Goal: Information Seeking & Learning: Learn about a topic

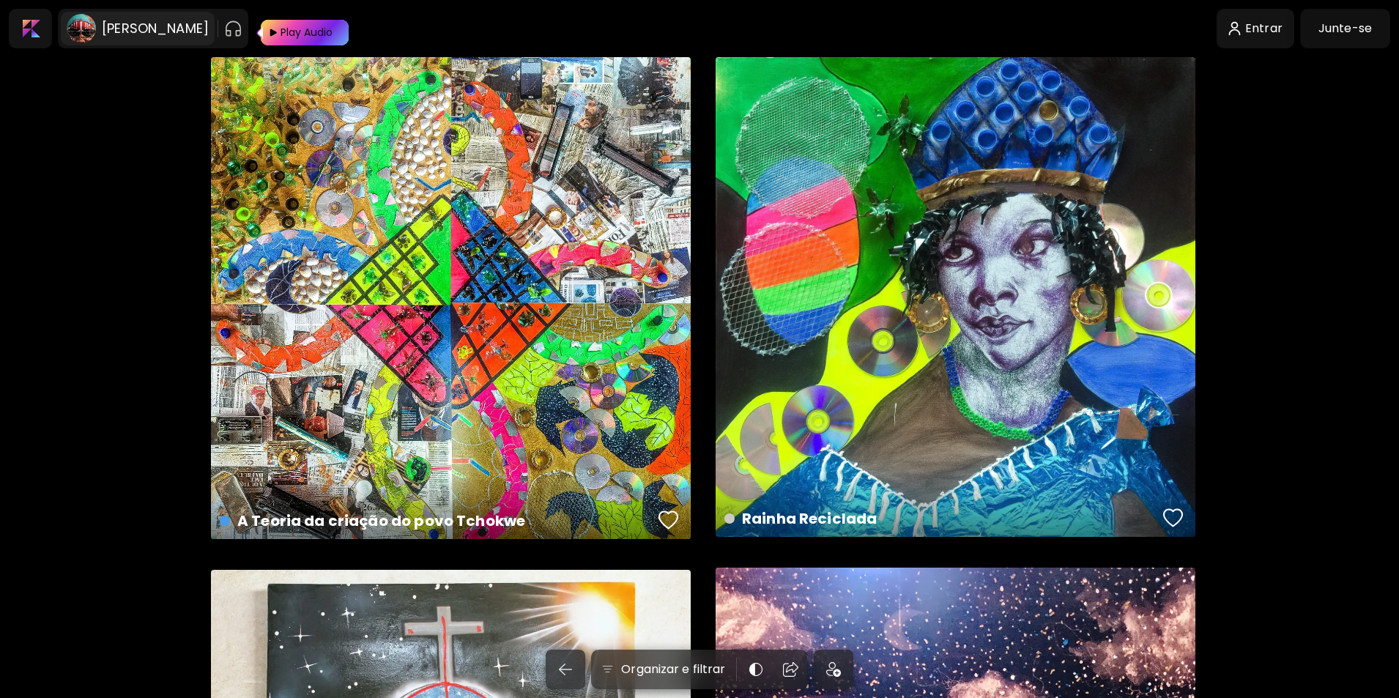
click at [94, 29] on image at bounding box center [81, 28] width 29 height 29
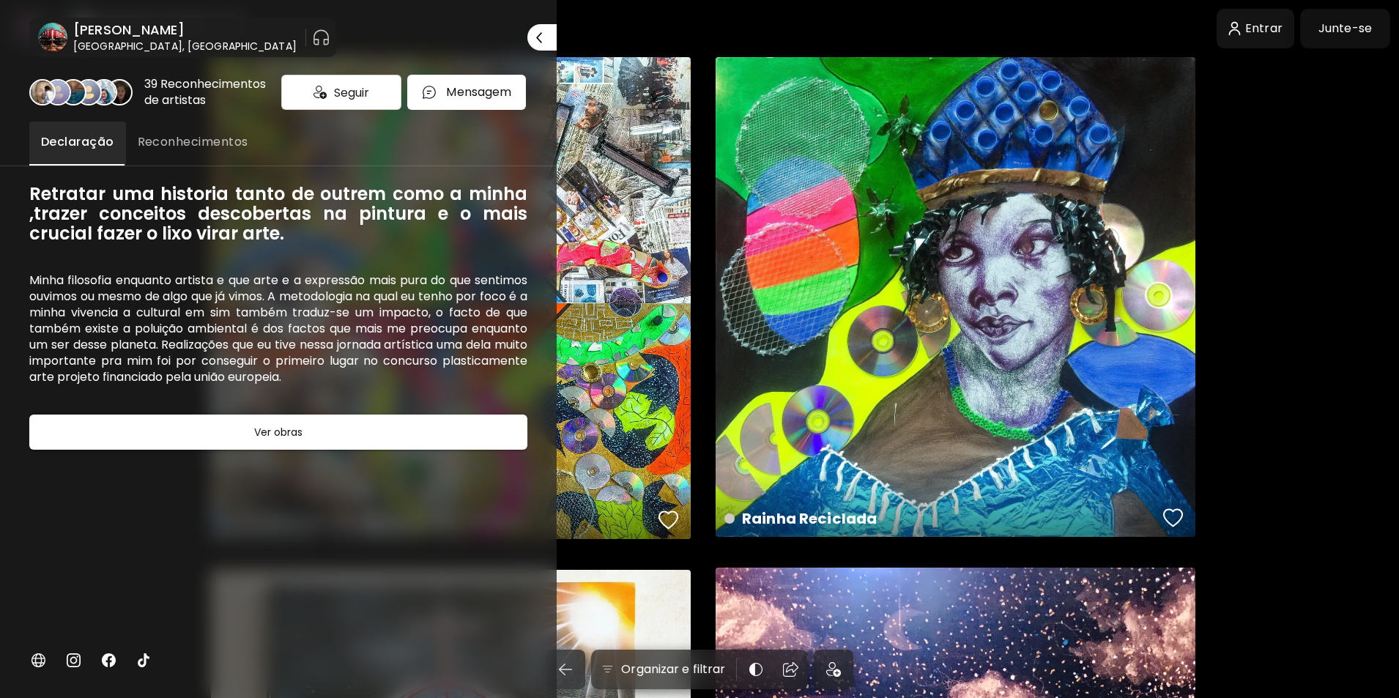
click at [37, 654] on img at bounding box center [38, 660] width 18 height 18
click at [1358, 207] on div at bounding box center [699, 349] width 1399 height 698
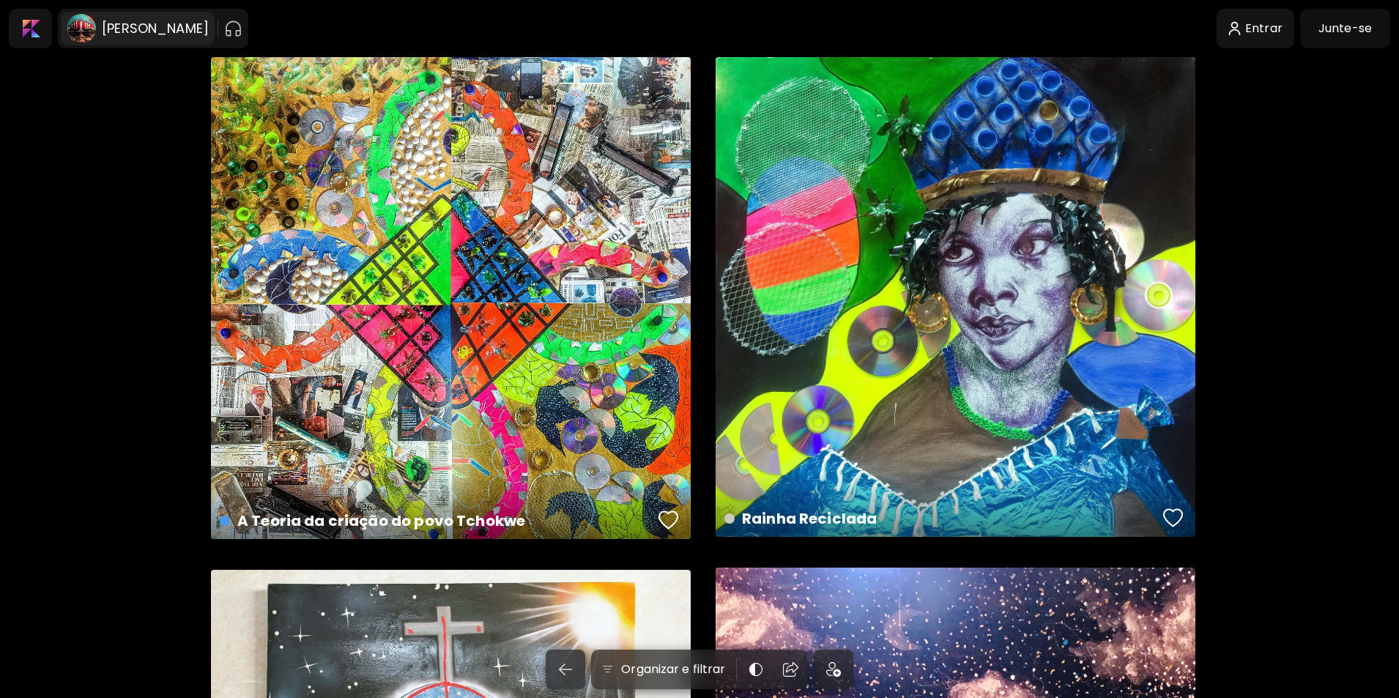
click at [151, 20] on h6 "[PERSON_NAME]" at bounding box center [155, 29] width 107 height 18
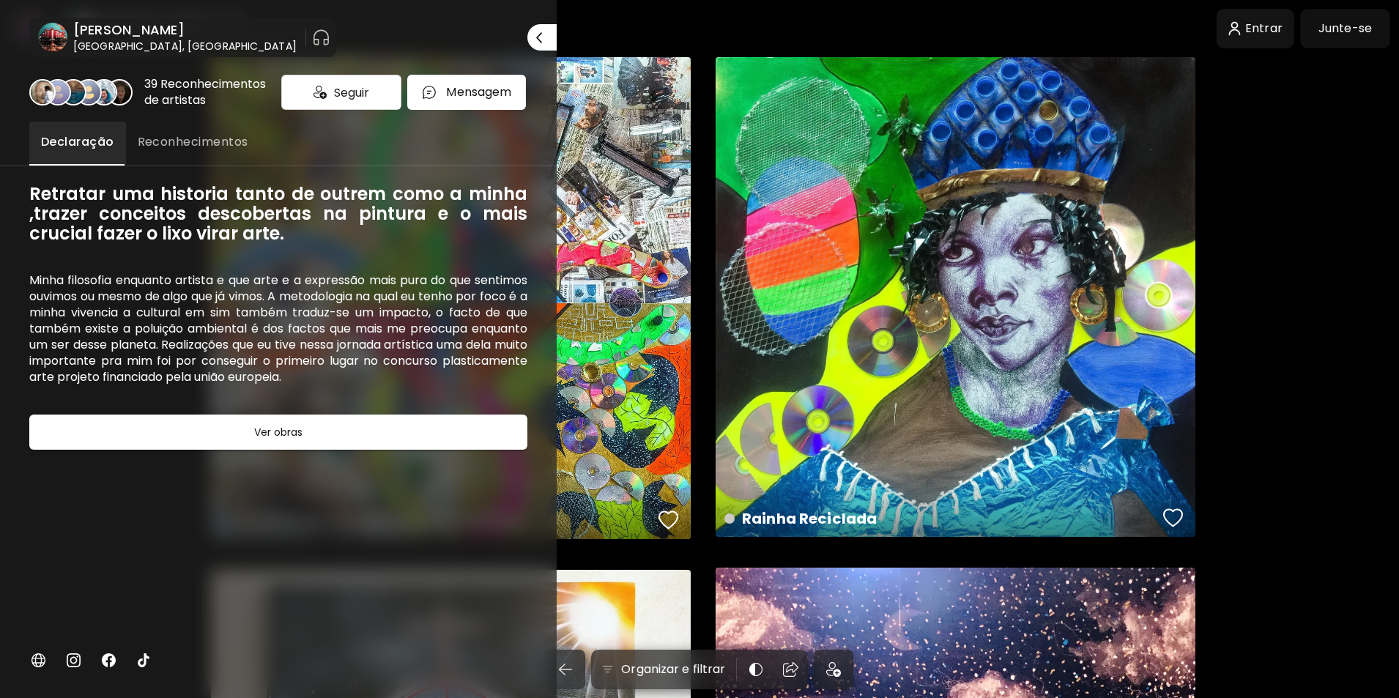
click at [188, 143] on span "Reconhecimentos" at bounding box center [193, 142] width 111 height 18
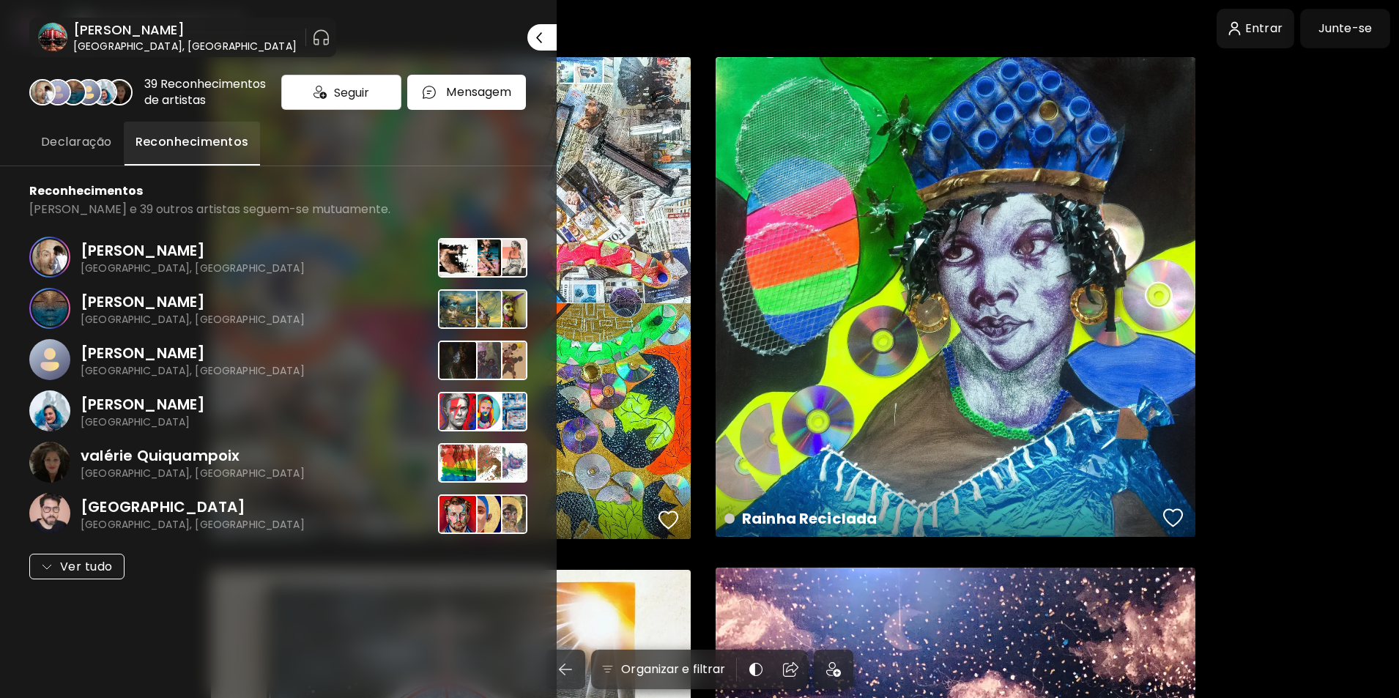
click at [141, 31] on h6 "[PERSON_NAME]" at bounding box center [184, 30] width 223 height 18
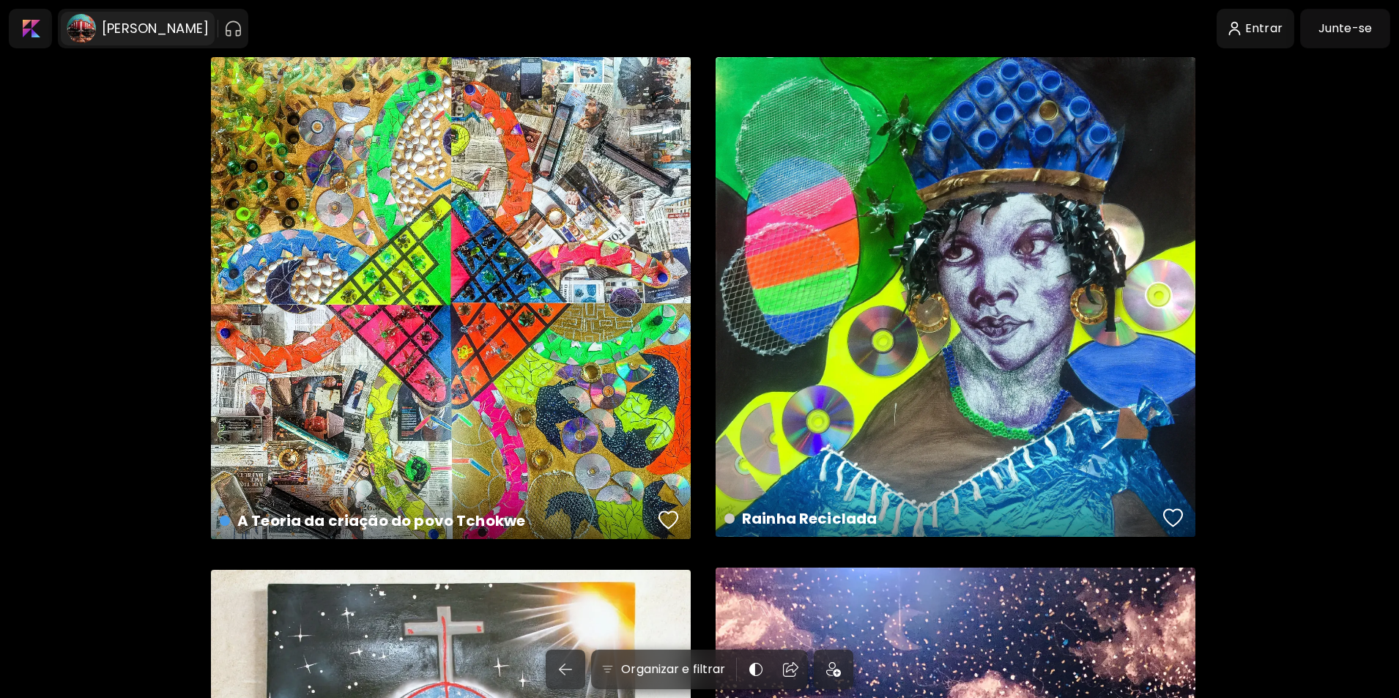
click at [82, 25] on image at bounding box center [81, 28] width 29 height 29
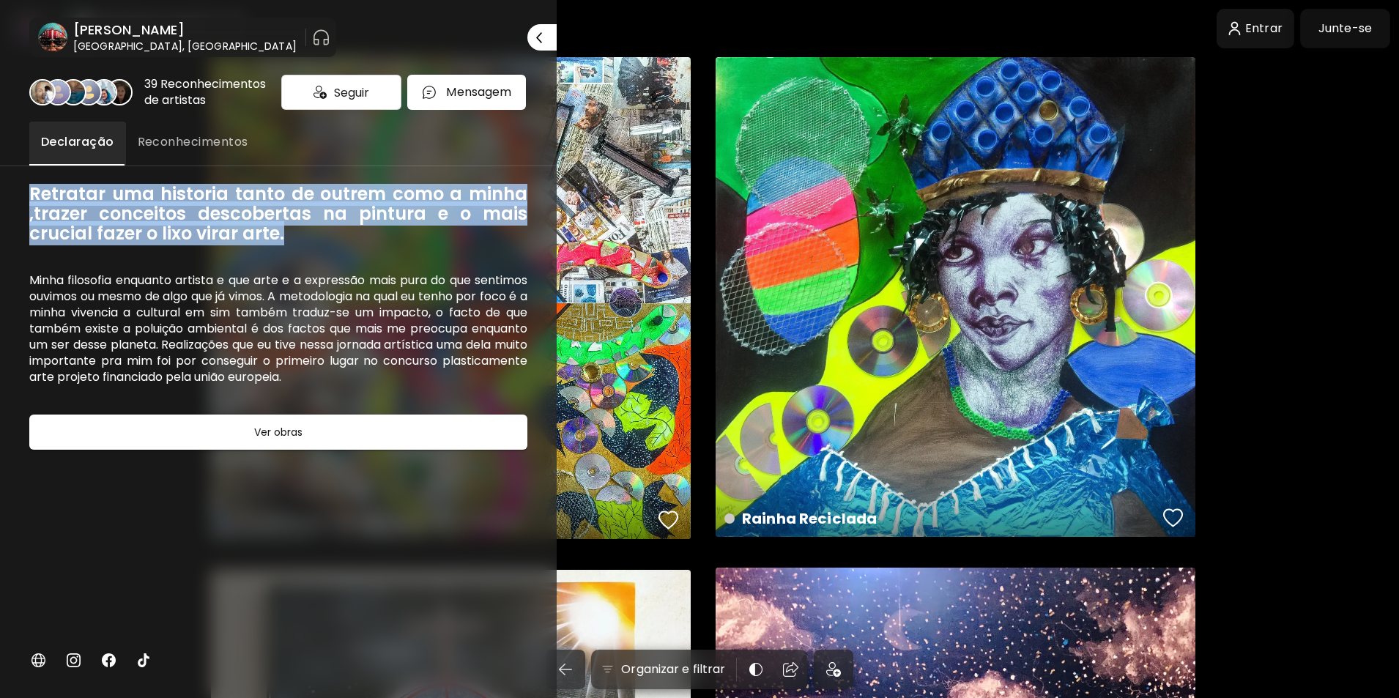
drag, startPoint x: 32, startPoint y: 191, endPoint x: 300, endPoint y: 240, distance: 272.4
click at [314, 242] on h6 "Retratar uma historia tanto de outrem como a minha ,trazer conceitos descoberta…" at bounding box center [278, 213] width 498 height 59
copy h6 "Retratar uma historia tanto de outrem como a minha ,trazer conceitos descoberta…"
click at [206, 143] on span "Reconhecimentos" at bounding box center [193, 142] width 111 height 18
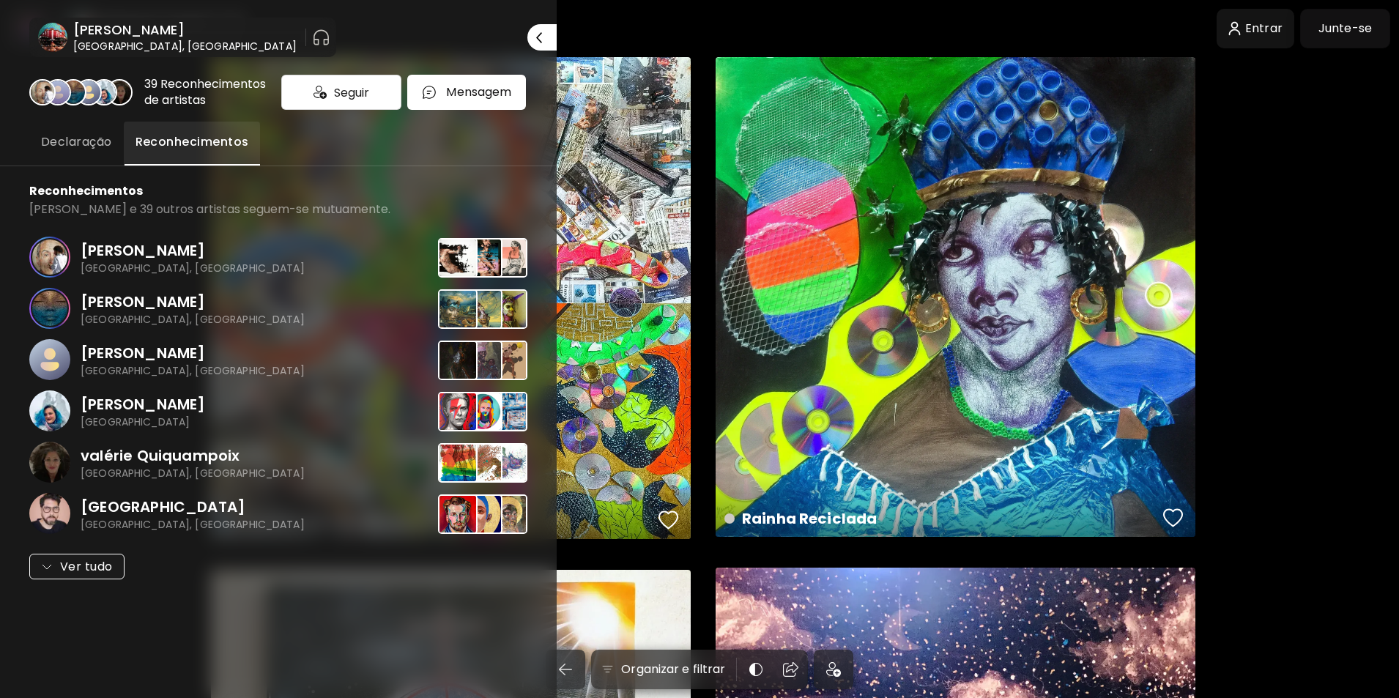
click at [87, 123] on button "Declaração" at bounding box center [76, 144] width 94 height 44
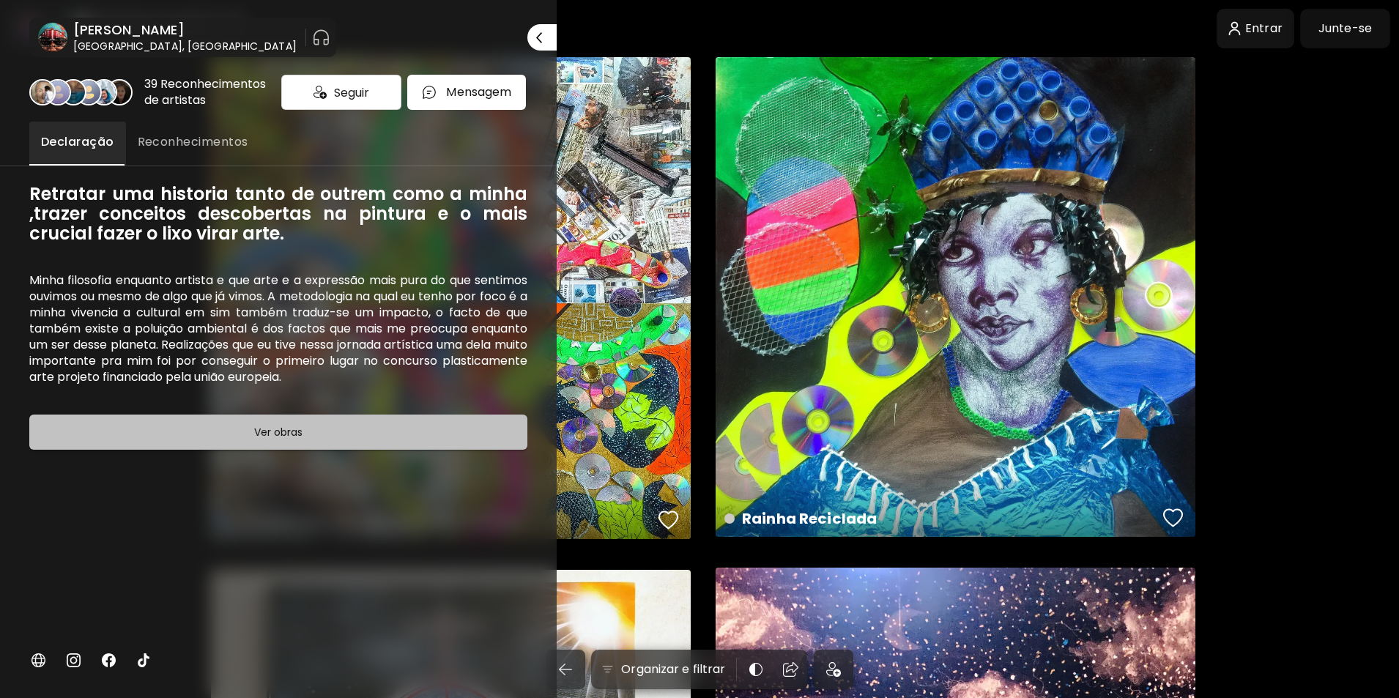
click at [249, 436] on span "Ver obras" at bounding box center [278, 432] width 461 height 18
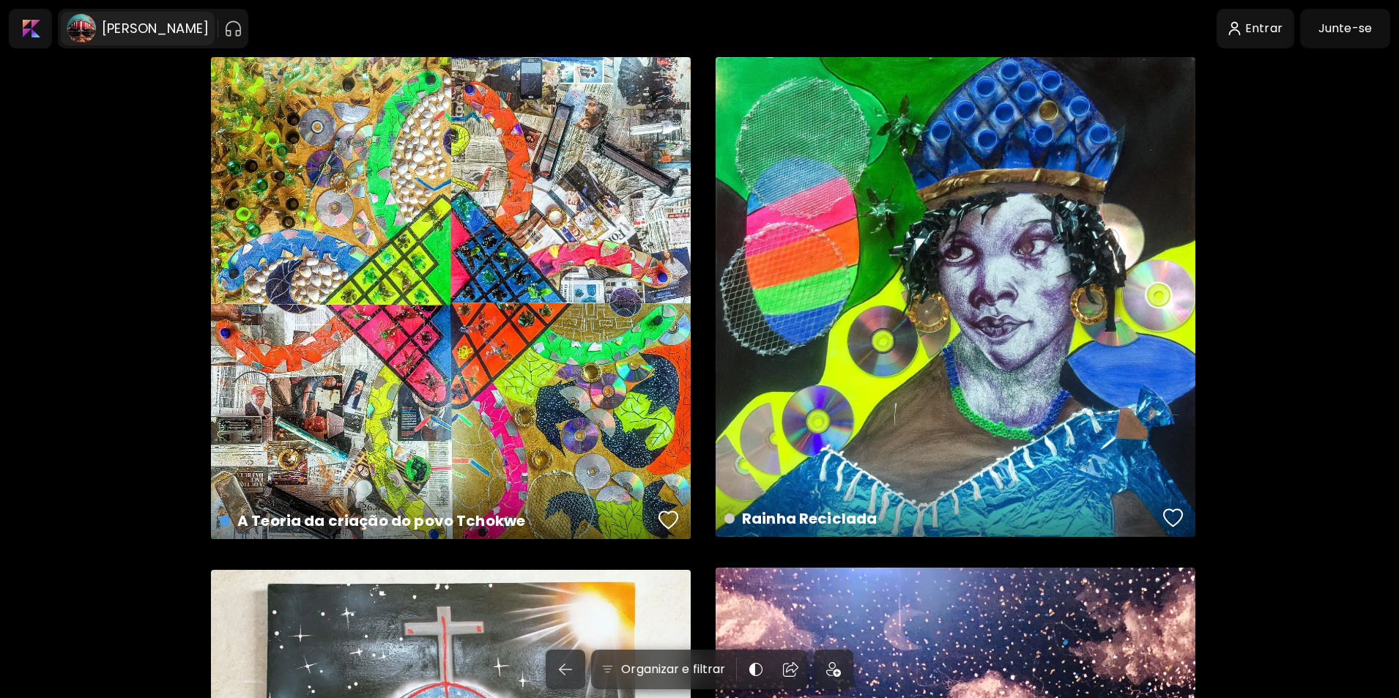
click at [152, 22] on h6 "[PERSON_NAME]" at bounding box center [155, 29] width 107 height 18
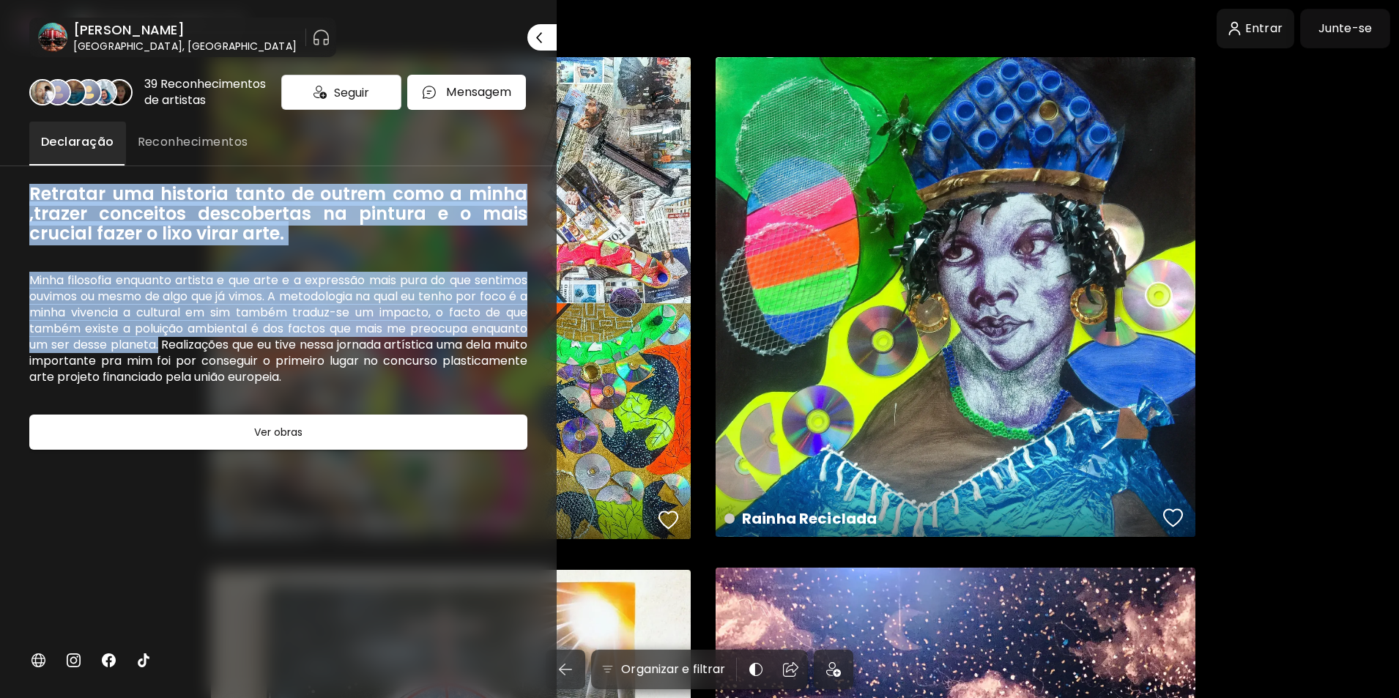
drag, startPoint x: 31, startPoint y: 192, endPoint x: 168, endPoint y: 344, distance: 204.3
click at [168, 344] on div "Retratar uma historia tanto de outrem como a minha ,trazer conceitos descoberta…" at bounding box center [278, 432] width 498 height 496
copy div "Retratar uma historia tanto de outrem como a minha ,trazer conceitos descoberta…"
